Goal: Task Accomplishment & Management: Complete application form

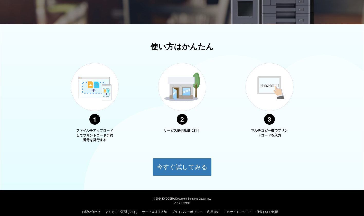
scroll to position [148, 0]
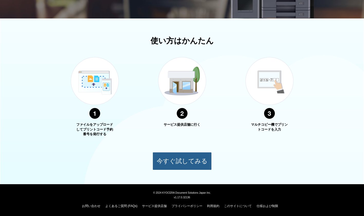
click at [184, 162] on button "今すぐ試してみる" at bounding box center [181, 161] width 59 height 18
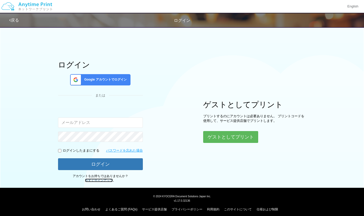
click at [104, 180] on link "今すぐサインアップ" at bounding box center [99, 181] width 28 height 4
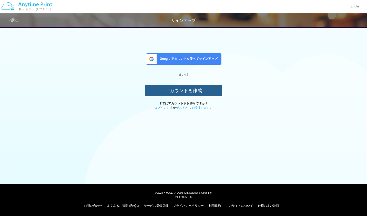
click at [190, 91] on button "アカウントを作成" at bounding box center [183, 90] width 77 height 11
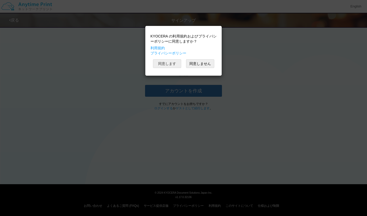
click at [171, 65] on button "同意します" at bounding box center [167, 63] width 28 height 9
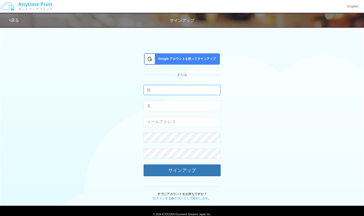
click at [170, 90] on input "text" at bounding box center [181, 90] width 77 height 10
type input "s"
type input "先山"
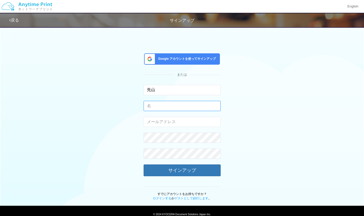
click at [162, 106] on input "text" at bounding box center [181, 106] width 77 height 10
type input "高"
